Goal: Check status

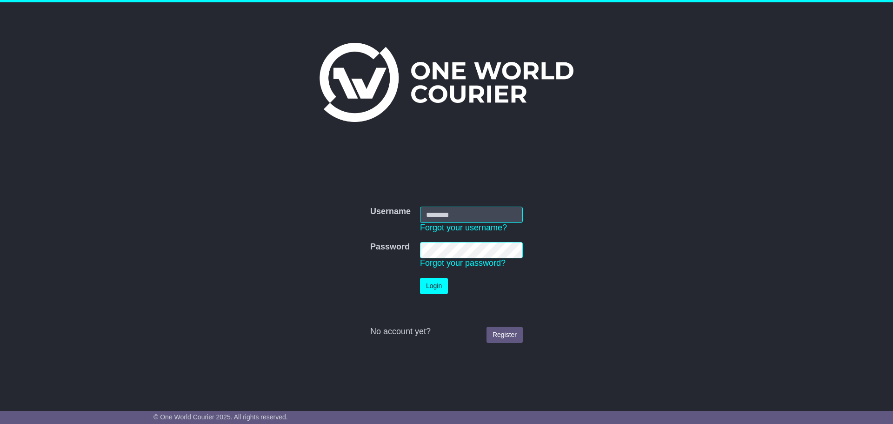
type input "**********"
click at [426, 288] on button "Login" at bounding box center [434, 286] width 28 height 16
